Goal: Task Accomplishment & Management: Manage account settings

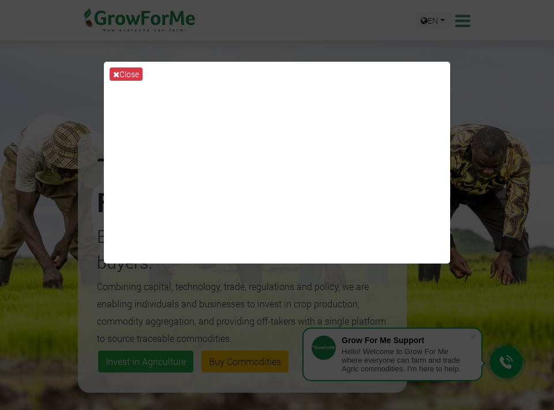
click at [122, 77] on button "Close" at bounding box center [126, 74] width 33 height 13
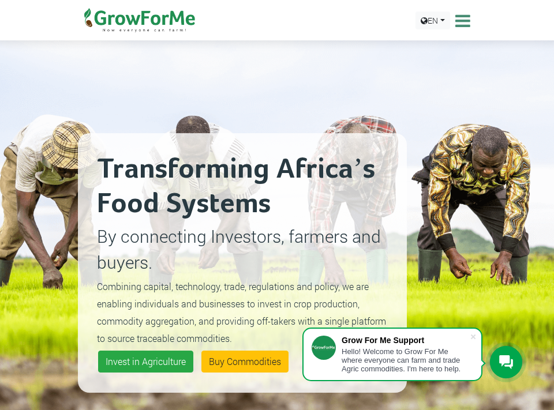
click at [461, 20] on icon at bounding box center [462, 20] width 18 height 17
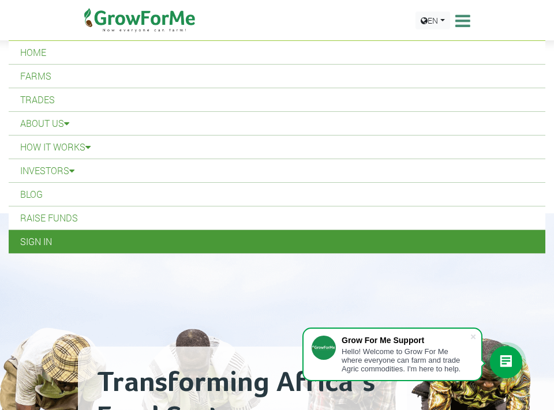
click at [34, 247] on link "Sign In" at bounding box center [277, 241] width 537 height 23
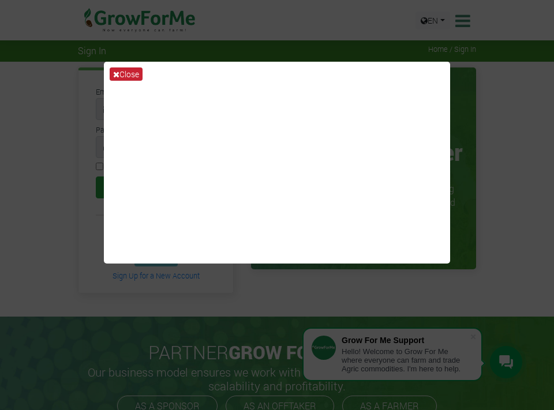
click at [124, 79] on button "Close" at bounding box center [126, 74] width 33 height 13
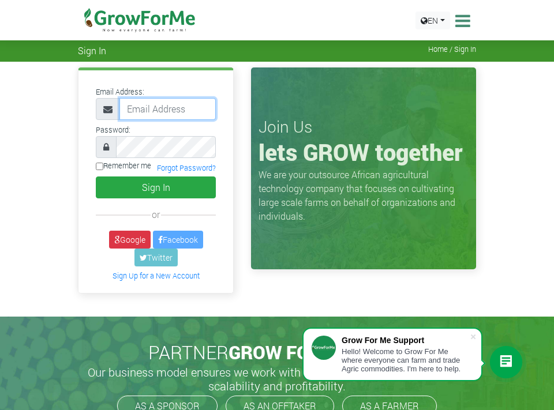
click at [160, 109] on input "email" at bounding box center [167, 109] width 96 height 22
click at [159, 109] on input "email" at bounding box center [167, 109] width 96 height 22
paste input "233555415126@growforme.com"
type input "233555415126@growforme.com"
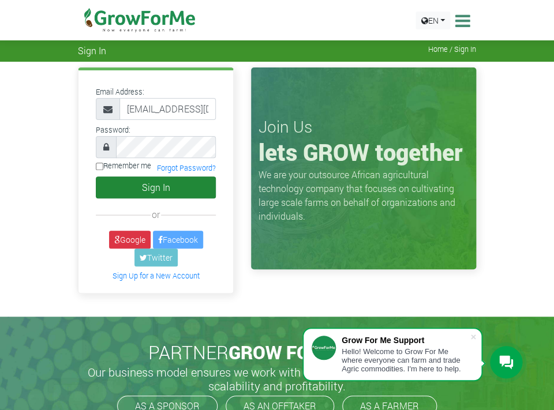
click at [151, 187] on button "Sign In" at bounding box center [156, 188] width 120 height 22
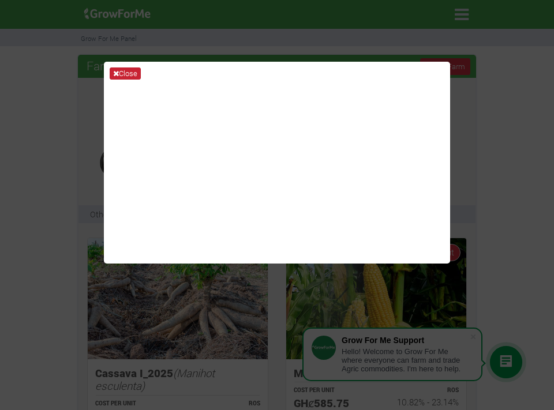
click at [117, 77] on icon at bounding box center [116, 74] width 6 height 8
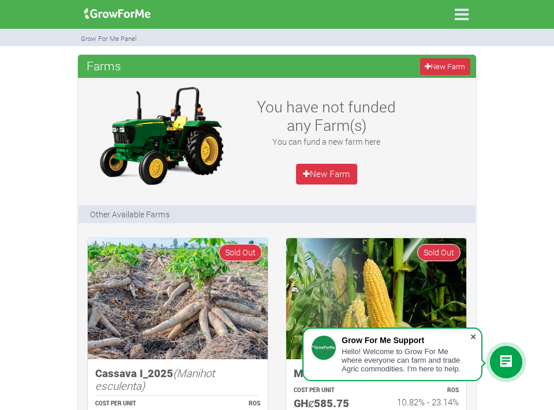
click at [474, 334] on span at bounding box center [474, 337] width 12 height 12
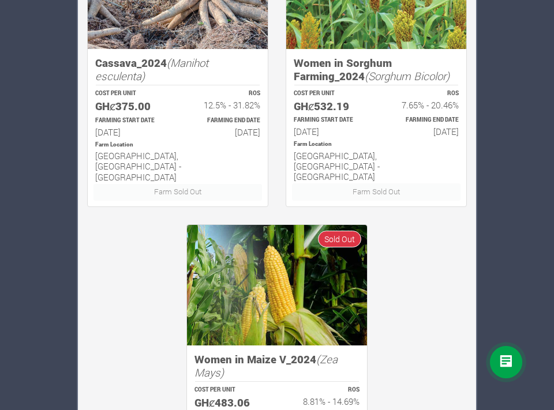
scroll to position [1204, 0]
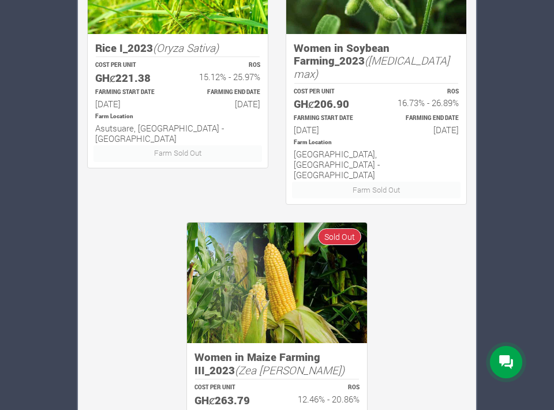
scroll to position [921, 0]
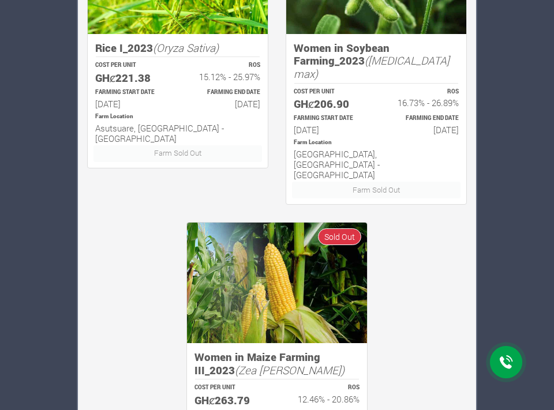
scroll to position [921, 0]
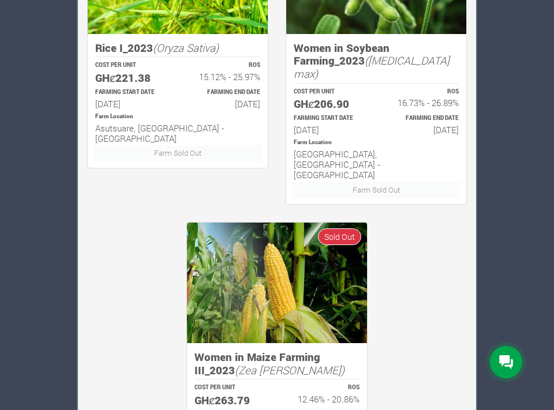
scroll to position [921, 0]
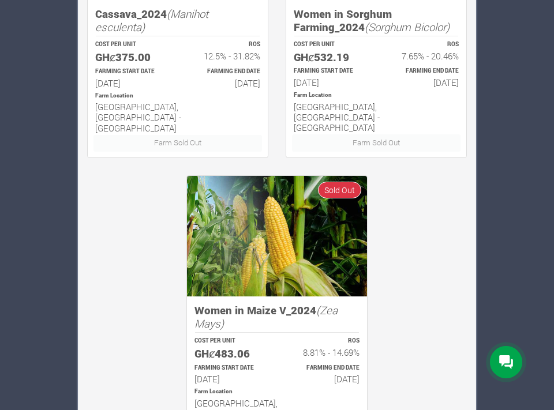
scroll to position [1204, 0]
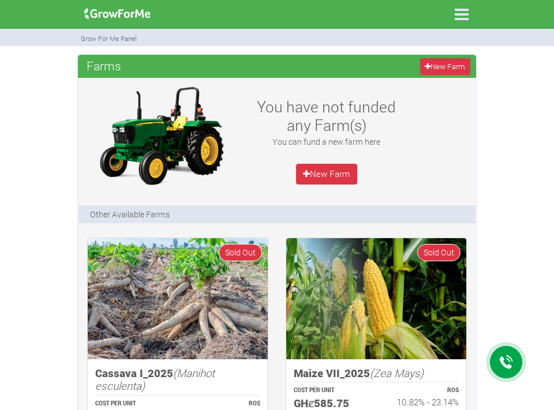
click at [461, 14] on icon at bounding box center [462, 14] width 24 height 24
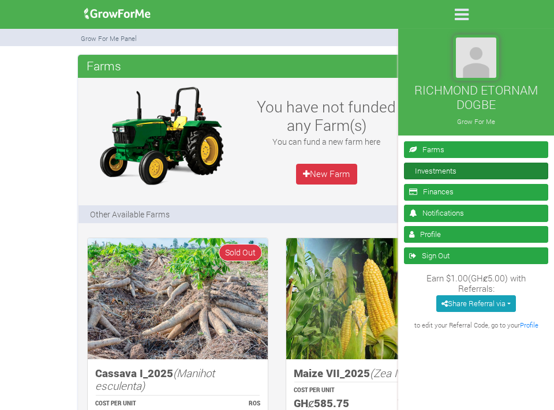
click at [427, 171] on link "Investments" at bounding box center [476, 171] width 144 height 17
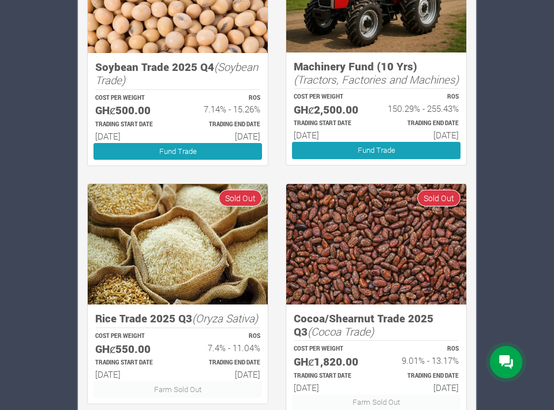
scroll to position [759, 0]
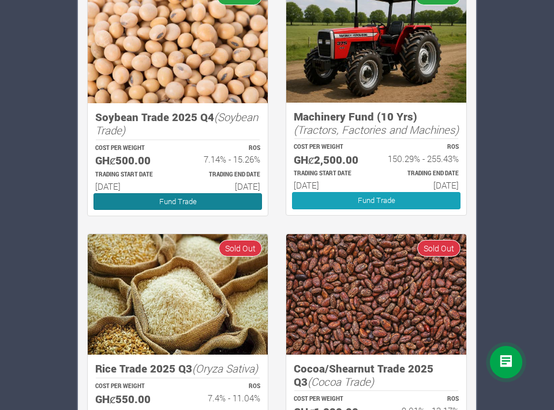
click at [225, 197] on link "Fund Trade" at bounding box center [178, 201] width 169 height 17
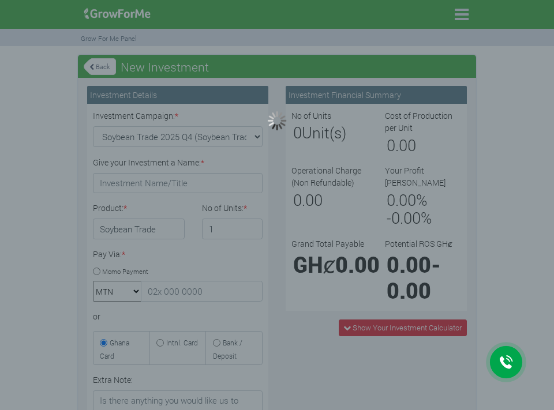
type input "1"
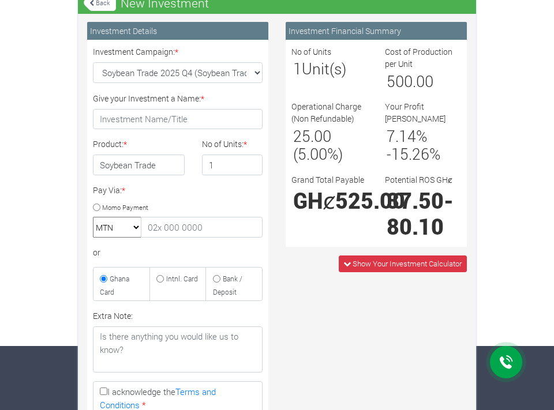
scroll to position [87, 0]
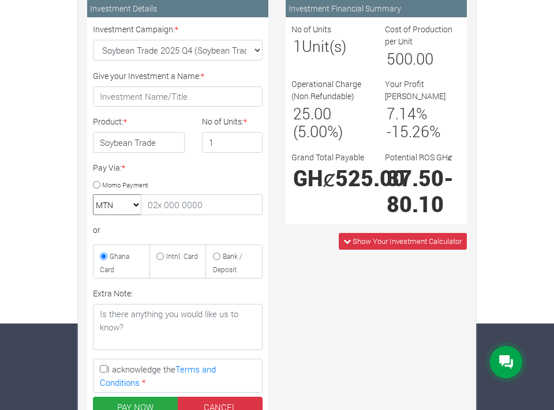
click at [99, 184] on input "Momo Payment" at bounding box center [97, 185] width 8 height 8
radio input "true"
click at [110, 255] on label "Ghana Card" at bounding box center [121, 261] width 57 height 33
click at [107, 255] on input "Ghana Card" at bounding box center [104, 257] width 8 height 8
radio input "true"
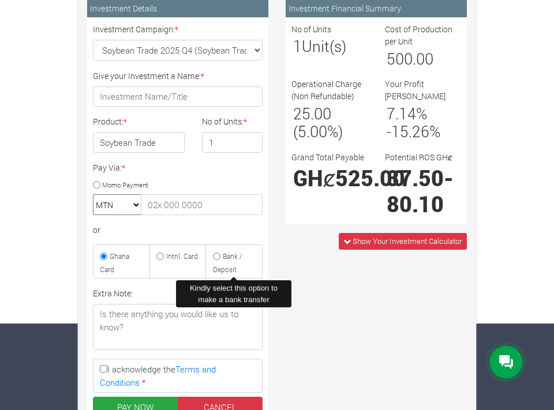
click at [217, 256] on input "Bank / Deposit" at bounding box center [217, 257] width 8 height 8
radio input "true"
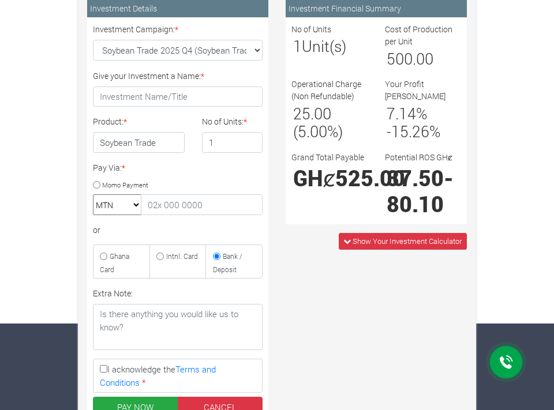
click at [97, 185] on input "Momo Payment" at bounding box center [97, 185] width 8 height 8
radio input "true"
click at [357, 243] on span "Show Your Investment Calculator" at bounding box center [407, 241] width 109 height 10
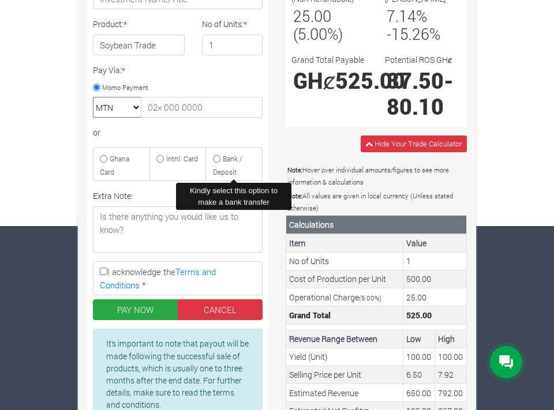
scroll to position [182, 0]
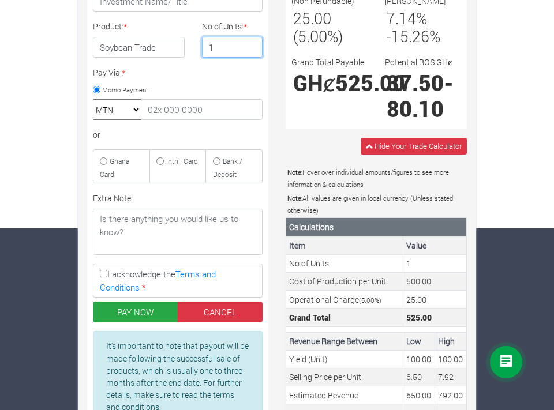
click at [220, 46] on input "1" at bounding box center [232, 47] width 61 height 21
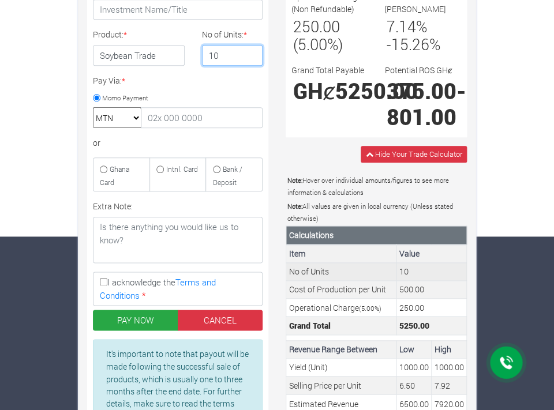
scroll to position [141, 0]
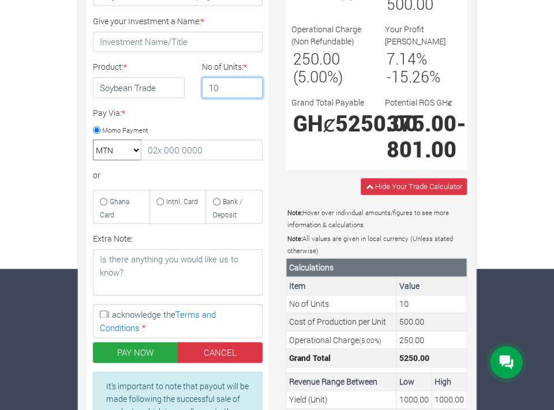
type input "1"
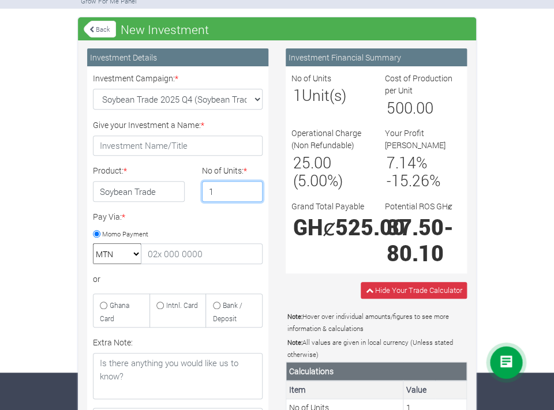
scroll to position [0, 0]
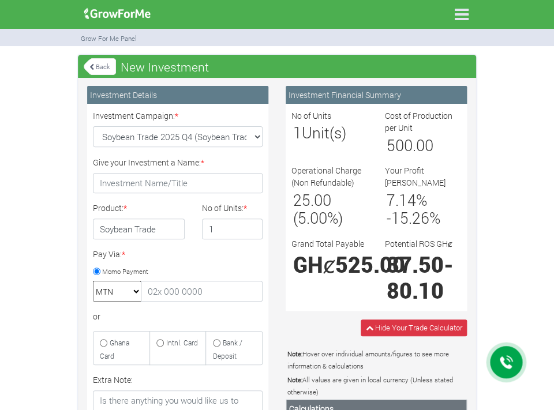
click at [457, 13] on icon at bounding box center [462, 14] width 24 height 24
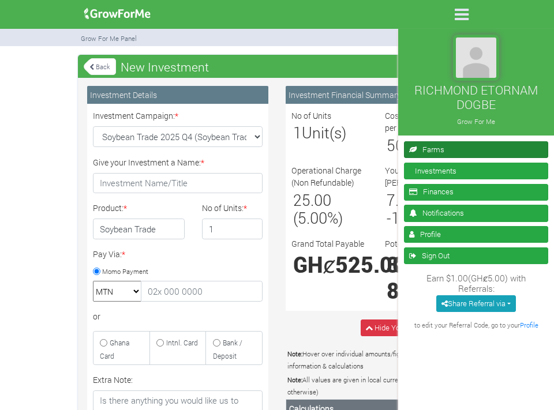
click at [419, 155] on link "Farms" at bounding box center [476, 149] width 144 height 17
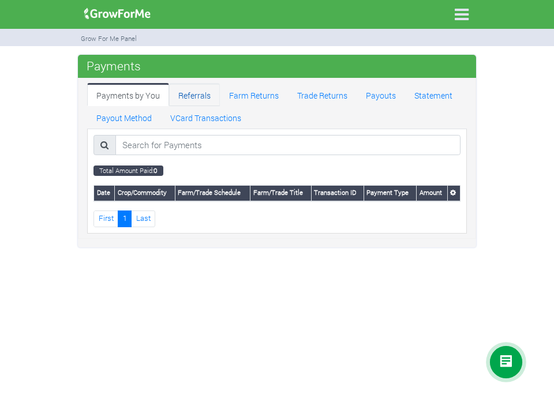
click at [198, 99] on link "Referrals" at bounding box center [194, 94] width 51 height 23
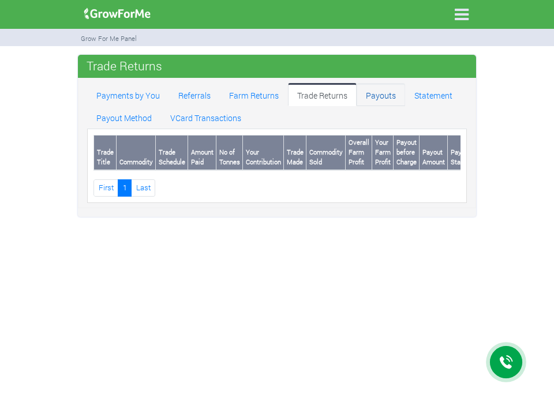
click at [384, 96] on link "Payouts" at bounding box center [381, 94] width 48 height 23
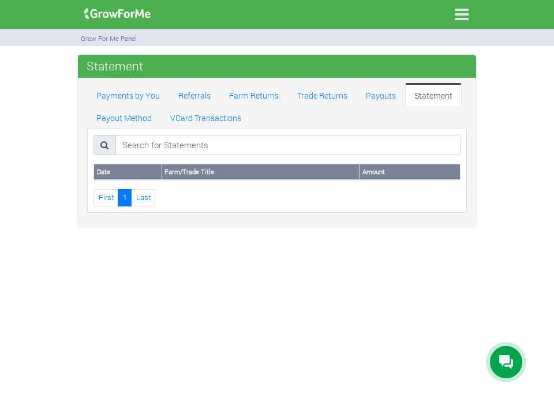
click at [461, 14] on icon at bounding box center [462, 14] width 24 height 24
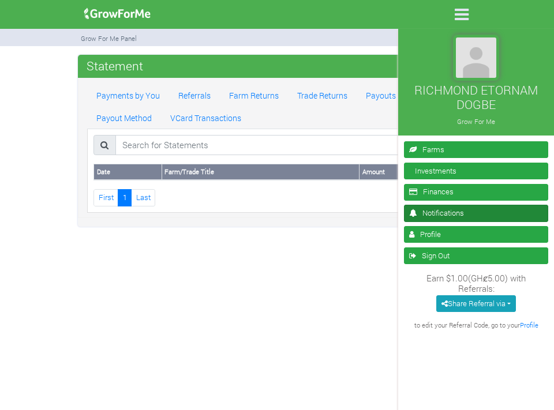
click at [451, 211] on link "Notifications" at bounding box center [476, 213] width 144 height 17
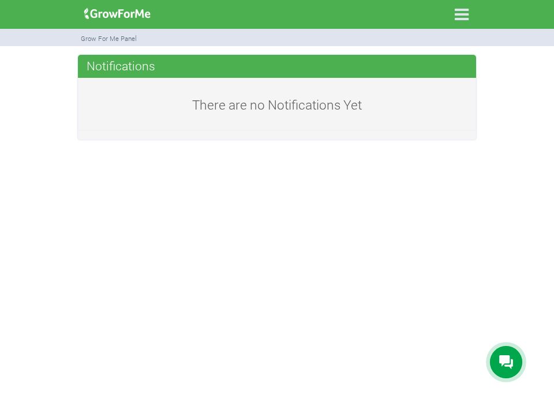
click at [456, 16] on icon at bounding box center [462, 14] width 24 height 24
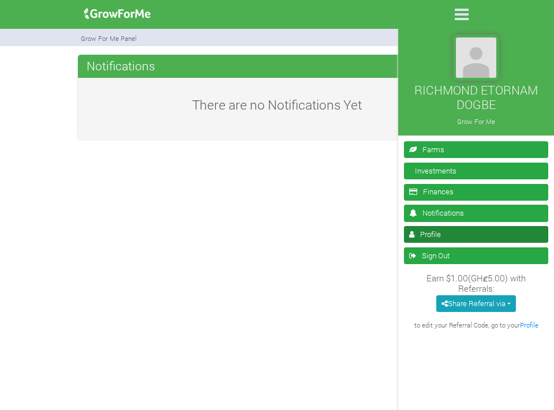
click at [435, 230] on link "Profile" at bounding box center [476, 234] width 144 height 17
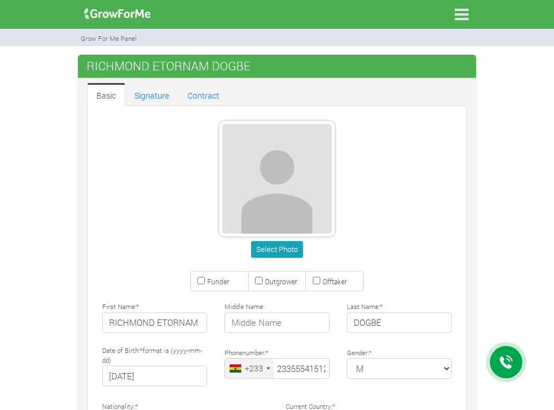
type input "55 541 5126"
click at [158, 98] on link "Signature" at bounding box center [151, 94] width 53 height 23
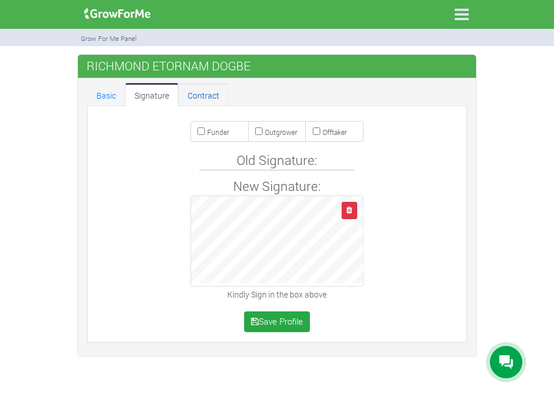
click at [203, 98] on link "Contract" at bounding box center [203, 94] width 50 height 23
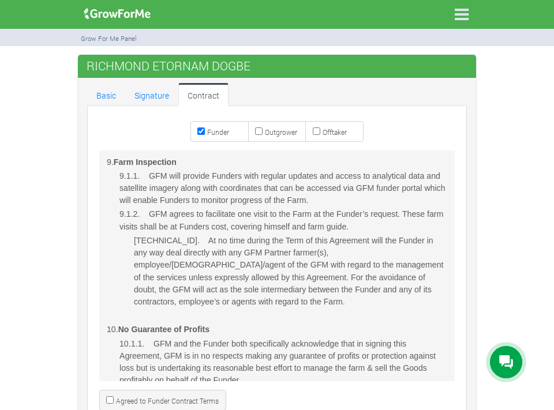
scroll to position [2282, 0]
